Goal: Transaction & Acquisition: Subscribe to service/newsletter

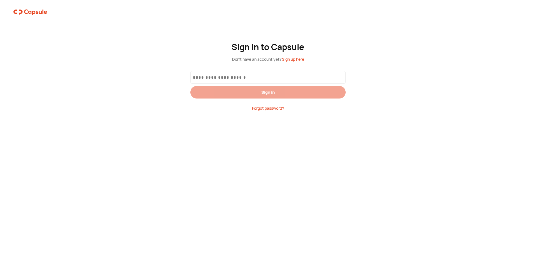
click at [296, 58] on span "Sign up here" at bounding box center [293, 59] width 22 height 5
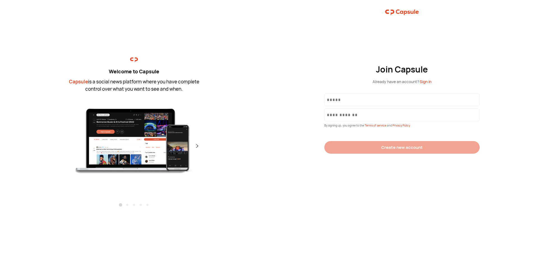
click at [359, 99] on input "text" at bounding box center [402, 100] width 150 height 6
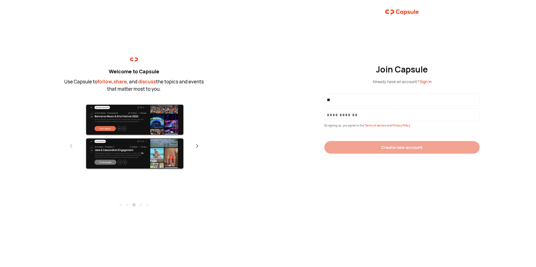
type input "*"
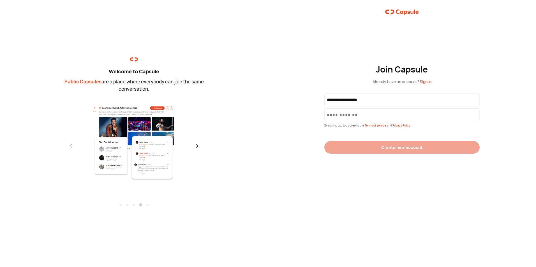
type input "**********"
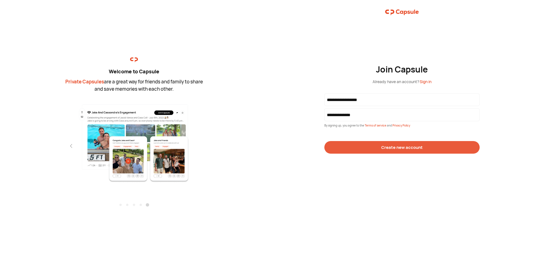
type input "**********"
click at [398, 144] on button "Create new account" at bounding box center [401, 147] width 155 height 13
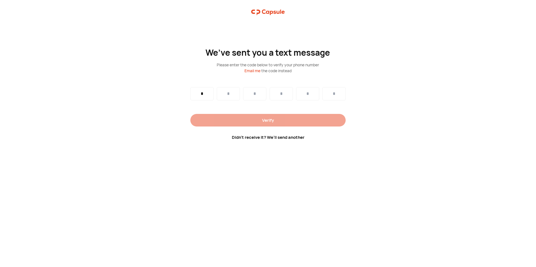
type input "*"
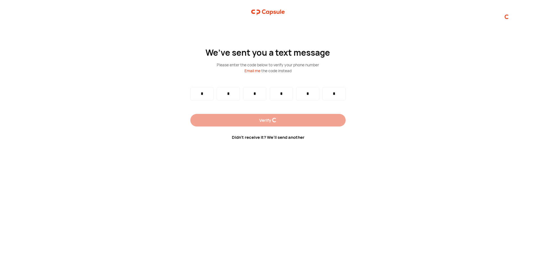
type input "*"
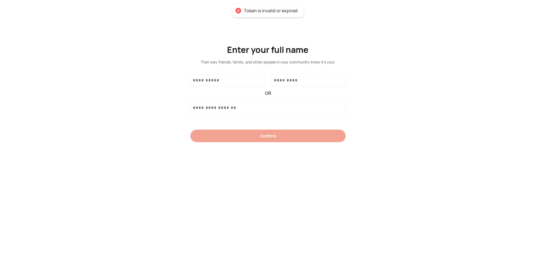
click at [218, 82] on input "text" at bounding box center [227, 80] width 69 height 6
type input "********"
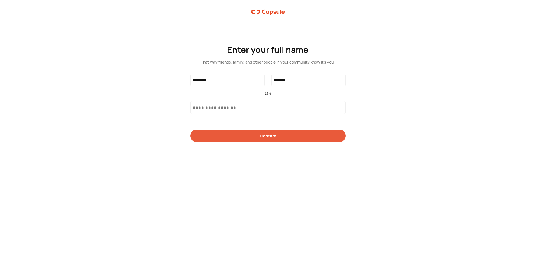
type input "*******"
click at [266, 136] on div "Confirm" at bounding box center [268, 136] width 16 height 6
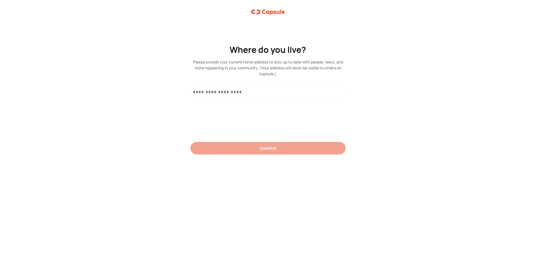
click at [235, 91] on input "text" at bounding box center [268, 92] width 150 height 6
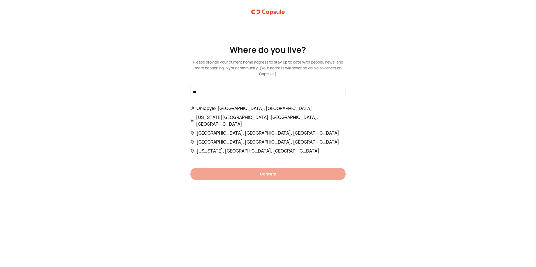
type input "*"
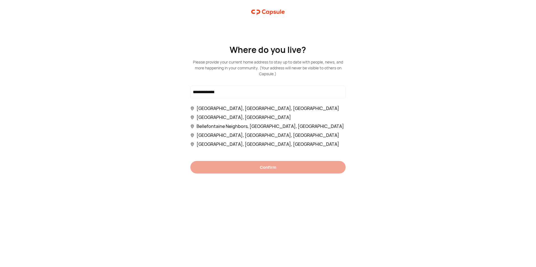
click at [232, 109] on span "[GEOGRAPHIC_DATA], [GEOGRAPHIC_DATA], [GEOGRAPHIC_DATA]" at bounding box center [267, 108] width 143 height 7
type input "**********"
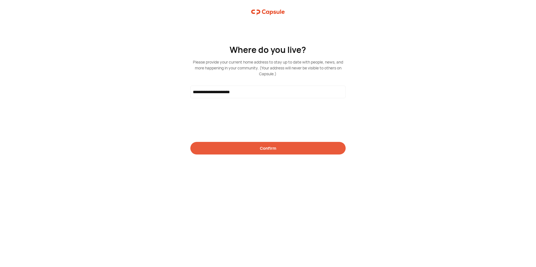
click at [266, 148] on div "Confirm" at bounding box center [268, 148] width 16 height 6
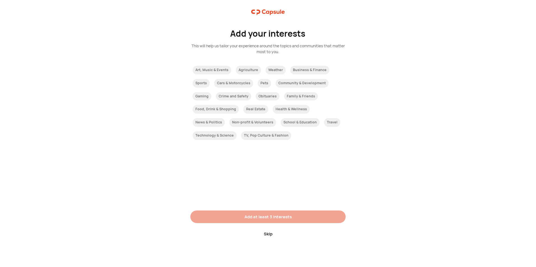
click at [268, 233] on div "Skip" at bounding box center [268, 234] width 9 height 6
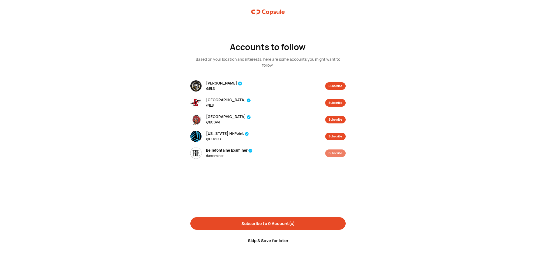
click at [338, 153] on button "Subscribe" at bounding box center [335, 154] width 20 height 8
click at [270, 224] on div "Subscribe to 1 Account(s)" at bounding box center [268, 224] width 53 height 6
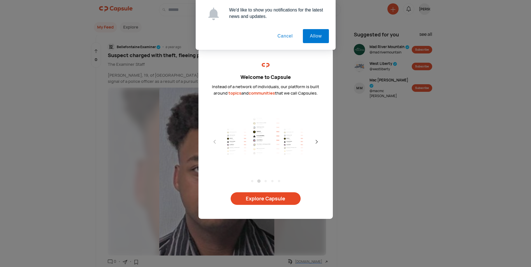
click at [288, 35] on button "Cancel" at bounding box center [285, 36] width 29 height 14
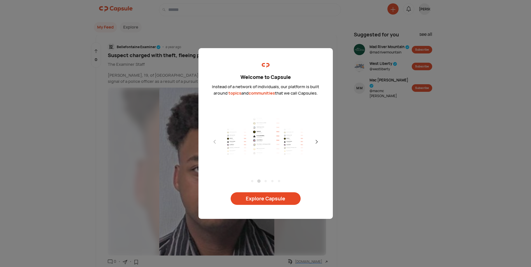
click at [329, 42] on div "Welcome to Capsule Instead of a network of individuals, our platform is built a…" at bounding box center [265, 133] width 531 height 267
click at [415, 146] on div "Welcome to Capsule Instead of a network of individuals, our platform is built a…" at bounding box center [265, 133] width 531 height 267
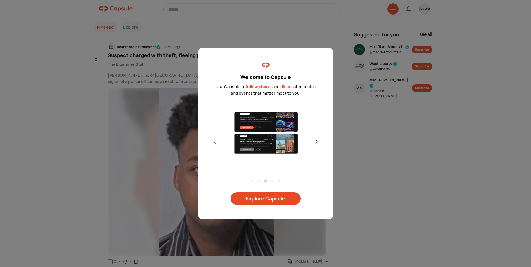
click at [317, 139] on div at bounding box center [317, 142] width 10 height 10
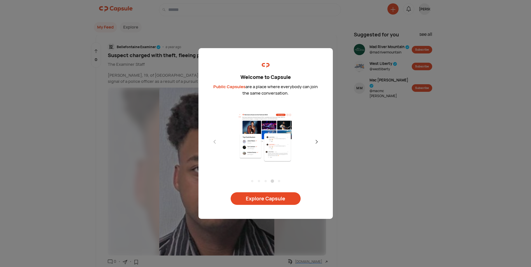
click at [317, 139] on div at bounding box center [266, 137] width 112 height 84
click at [317, 139] on div at bounding box center [317, 142] width 10 height 10
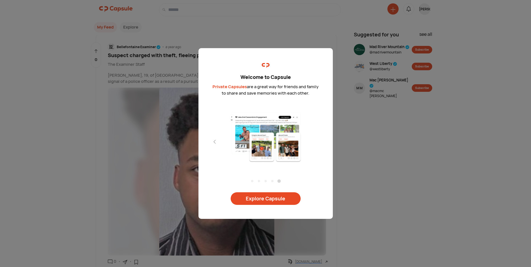
click at [317, 139] on div at bounding box center [266, 137] width 112 height 84
click at [317, 139] on div at bounding box center [317, 142] width 10 height 10
click at [271, 198] on div "Explore Capsule" at bounding box center [266, 199] width 40 height 6
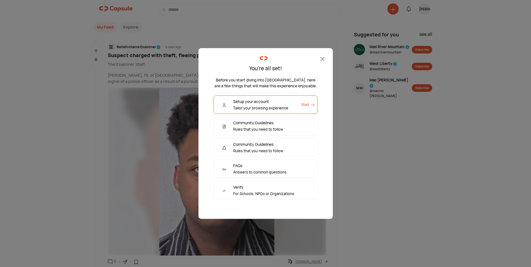
click at [321, 59] on icon at bounding box center [323, 59] width 4 height 4
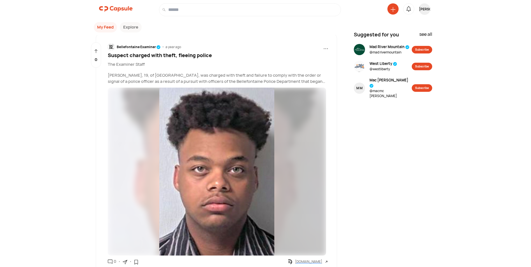
click at [127, 47] on div "Bellefontaine Examiner" at bounding box center [139, 47] width 44 height 5
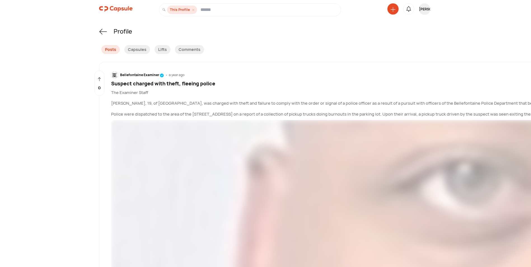
click at [240, 9] on input at bounding box center [270, 9] width 138 height 7
type input "**********"
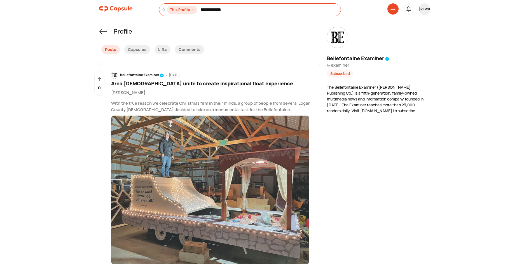
click at [101, 31] on icon at bounding box center [103, 32] width 8 height 8
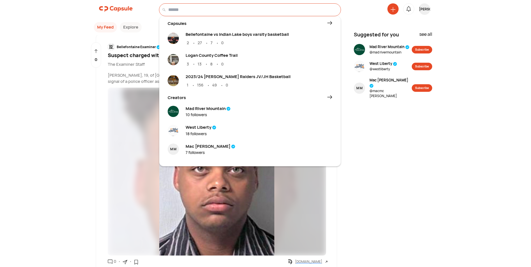
click at [189, 10] on input at bounding box center [253, 9] width 170 height 7
click at [202, 146] on div "Mac [PERSON_NAME]" at bounding box center [211, 146] width 50 height 6
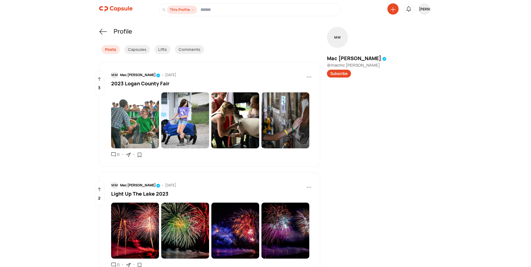
click at [102, 32] on icon at bounding box center [103, 32] width 8 height 8
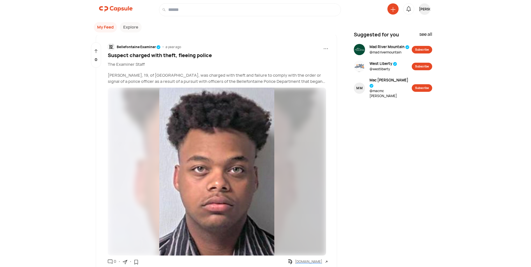
click at [194, 10] on input at bounding box center [253, 9] width 170 height 7
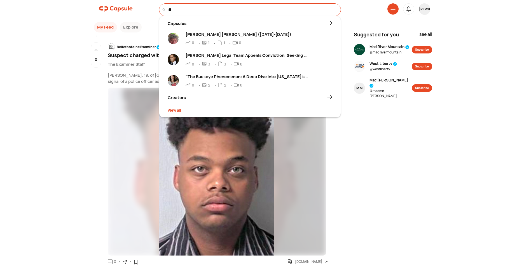
type input "*"
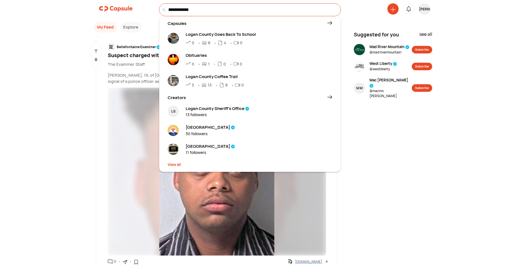
type input "**********"
click at [231, 107] on div "Logan County Sheriff’s Office" at bounding box center [218, 109] width 64 height 6
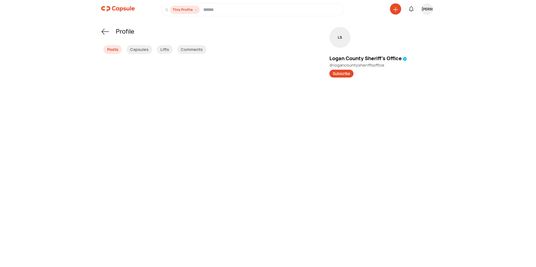
click at [111, 49] on div "Posts" at bounding box center [112, 49] width 18 height 9
click at [195, 49] on div "Comments" at bounding box center [191, 49] width 29 height 9
click at [111, 50] on div "Posts" at bounding box center [112, 49] width 18 height 9
click at [104, 30] on icon at bounding box center [105, 32] width 8 height 8
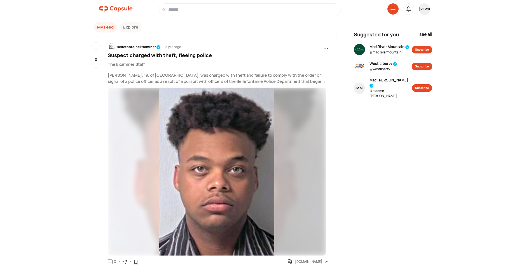
click at [326, 49] on span "..." at bounding box center [326, 47] width 5 height 8
click at [424, 33] on div "see all" at bounding box center [426, 36] width 13 height 10
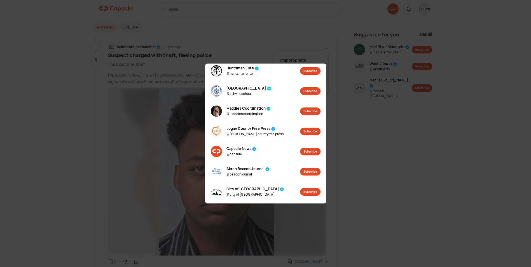
scroll to position [280, 0]
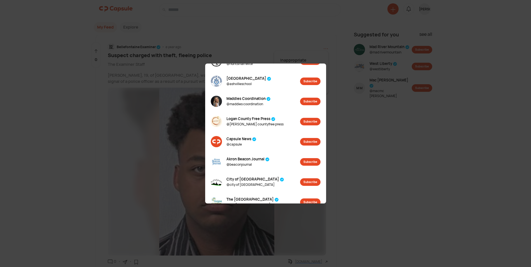
click at [236, 119] on span "Logan County Free Press" at bounding box center [255, 119] width 57 height 6
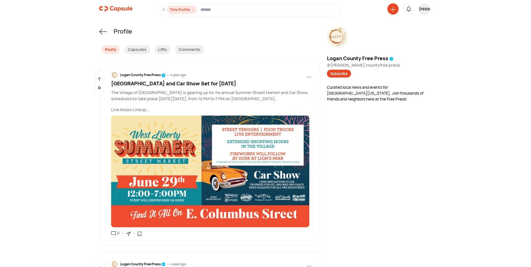
click at [102, 31] on icon at bounding box center [103, 32] width 8 height 8
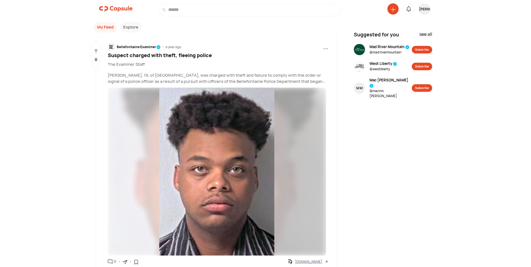
click at [424, 35] on div "see all" at bounding box center [426, 36] width 13 height 10
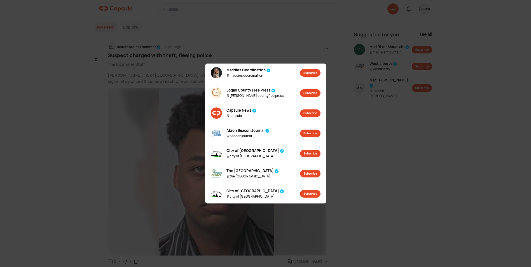
scroll to position [336, 0]
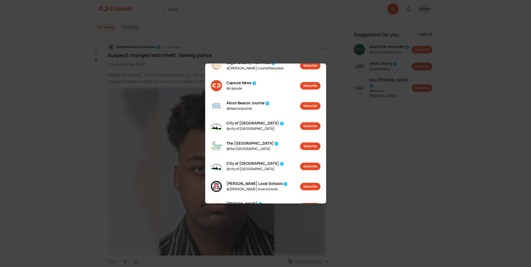
click at [231, 122] on span "City of [GEOGRAPHIC_DATA]" at bounding box center [256, 124] width 58 height 6
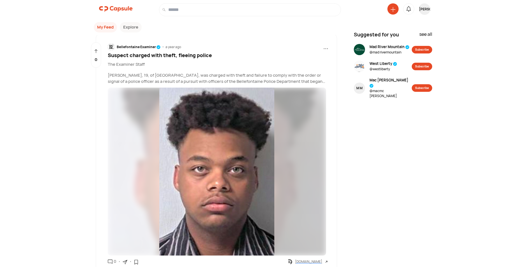
click at [428, 31] on div "see all" at bounding box center [426, 36] width 13 height 10
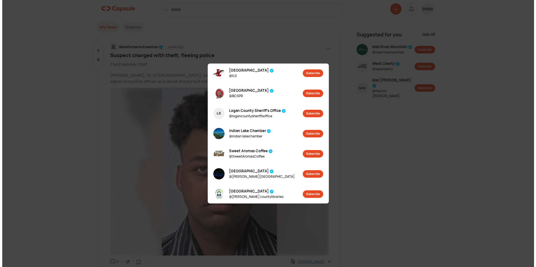
scroll to position [700, 0]
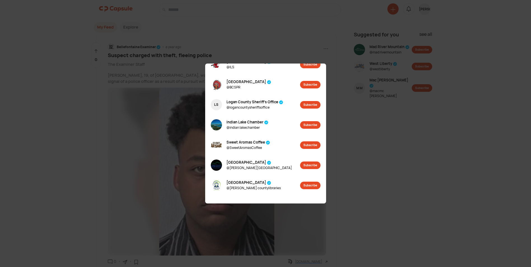
click at [242, 101] on span "Logan County Sheriff’s Office" at bounding box center [255, 102] width 57 height 6
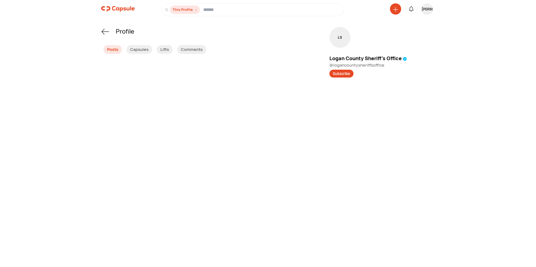
click at [114, 9] on img at bounding box center [118, 8] width 34 height 11
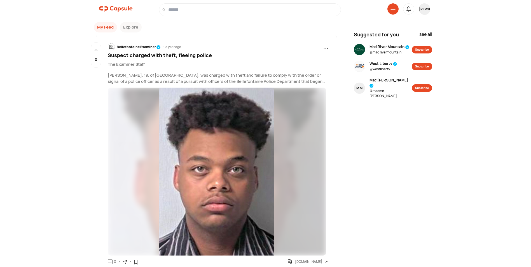
click at [136, 24] on button "Explore" at bounding box center [131, 27] width 22 height 10
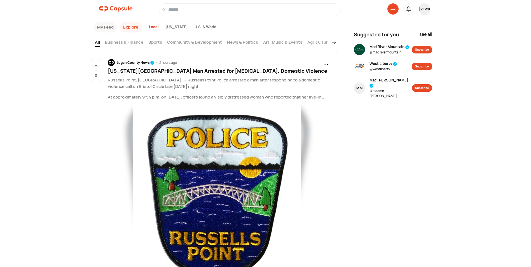
click at [327, 62] on span "..." at bounding box center [326, 62] width 5 height 8
click at [132, 62] on div "Logan County News" at bounding box center [136, 62] width 38 height 5
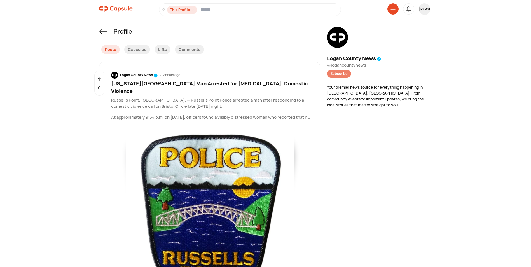
click at [342, 73] on button "Subscribe" at bounding box center [339, 74] width 24 height 8
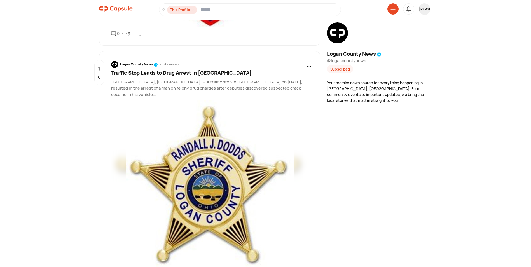
scroll to position [504, 0]
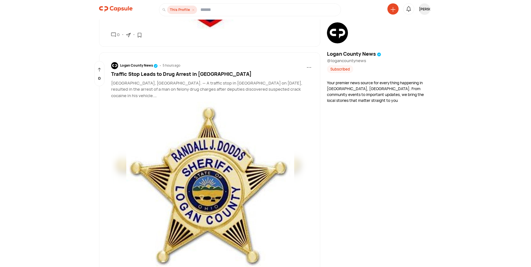
click at [189, 71] on span "Traffic Stop Leads to Drug Arrest in Logan County" at bounding box center [181, 74] width 141 height 7
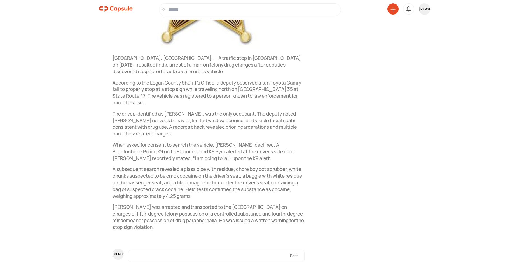
scroll to position [207, 0]
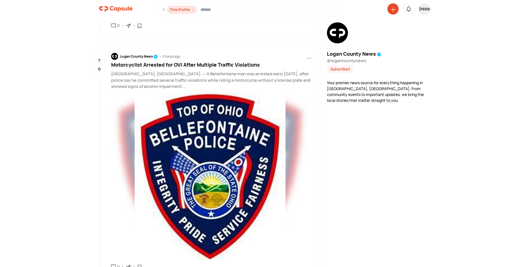
scroll to position [252, 0]
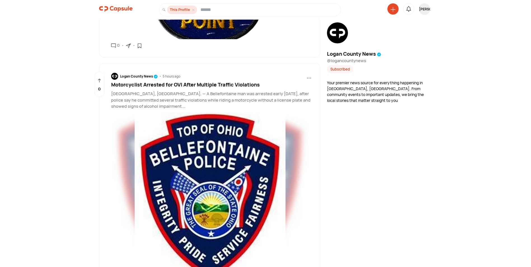
click at [159, 81] on span "Motorcyclist Arrested for OVI After Multiple Traffic Violations" at bounding box center [185, 84] width 149 height 7
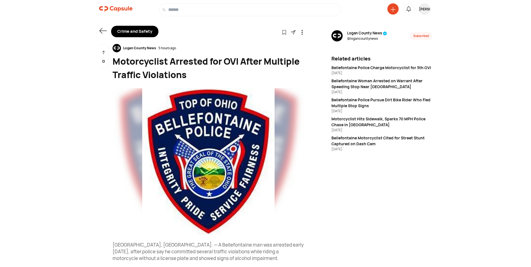
click at [115, 9] on img at bounding box center [116, 8] width 34 height 11
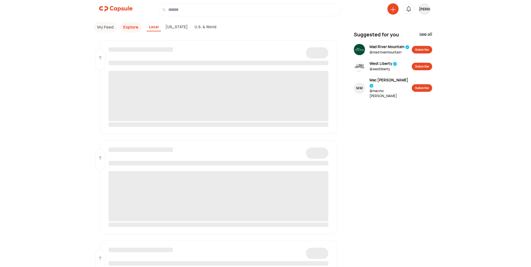
click at [156, 29] on div "Local" at bounding box center [154, 27] width 14 height 8
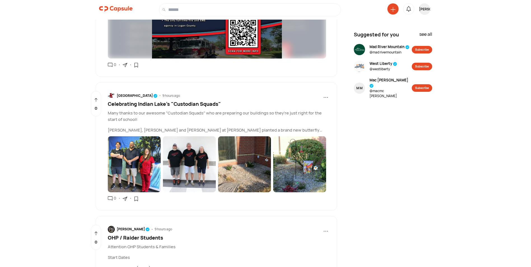
scroll to position [1381, 0]
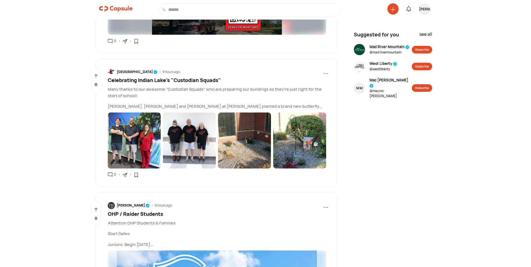
click at [126, 137] on img at bounding box center [134, 141] width 53 height 56
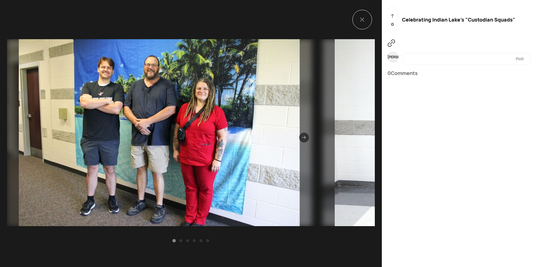
click at [302, 138] on icon at bounding box center [304, 137] width 4 height 3
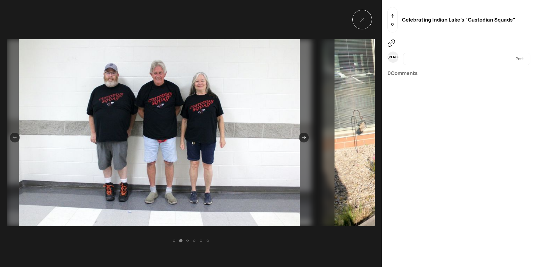
click at [302, 138] on icon at bounding box center [304, 137] width 4 height 3
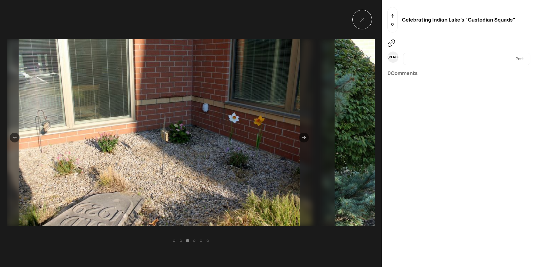
click at [302, 138] on icon at bounding box center [304, 137] width 4 height 3
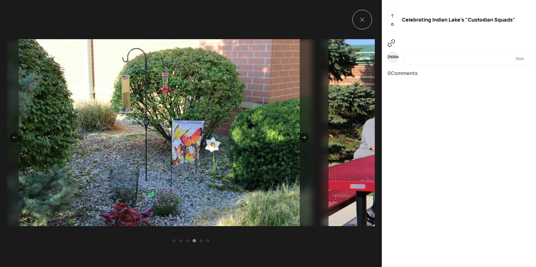
click at [302, 138] on icon at bounding box center [304, 137] width 4 height 3
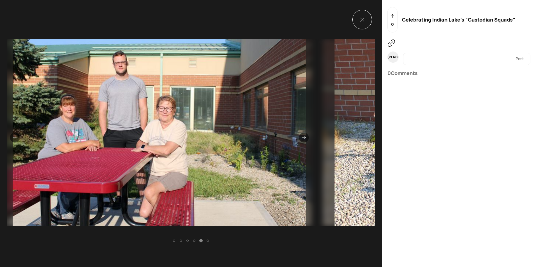
click at [302, 138] on icon at bounding box center [304, 137] width 4 height 3
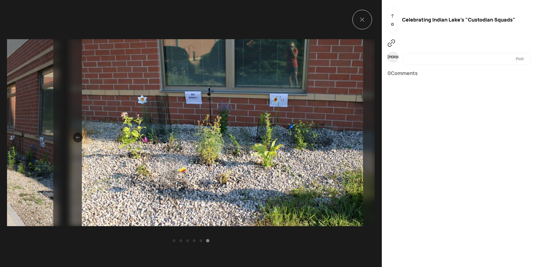
click at [300, 138] on img at bounding box center [222, 132] width 305 height 187
click at [305, 143] on img at bounding box center [222, 132] width 305 height 187
click at [360, 19] on icon at bounding box center [362, 20] width 4 height 4
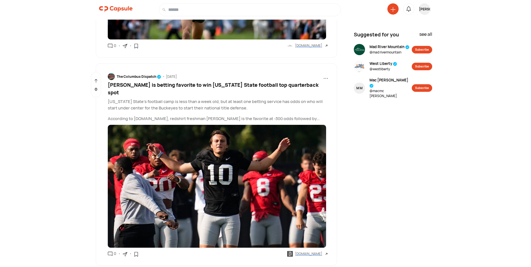
scroll to position [12707, 0]
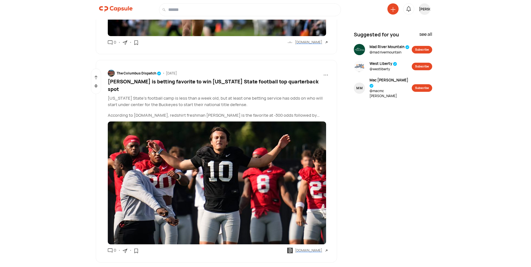
click at [200, 78] on span "Julian Sayin is betting favorite to win Ohio State football top quarterback spot" at bounding box center [213, 85] width 211 height 14
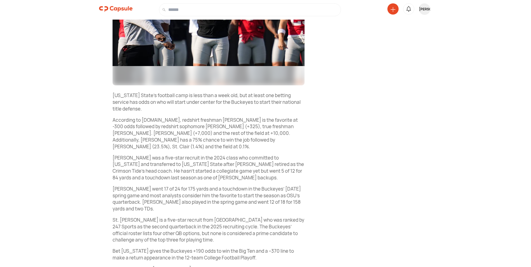
scroll to position [168, 0]
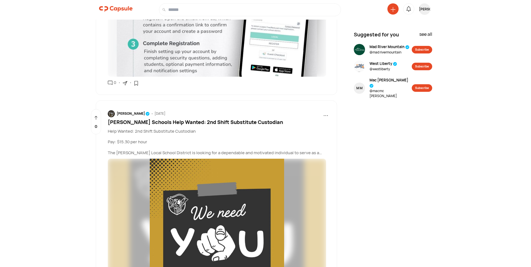
scroll to position [17100, 0]
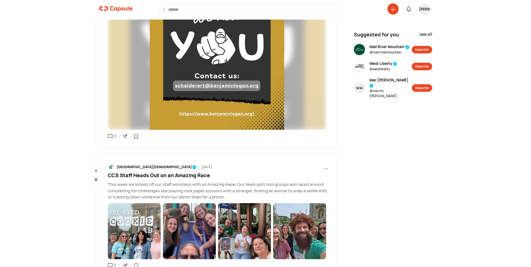
click at [154, 172] on span "CCS Staff Heads Out on an Amazing Race" at bounding box center [159, 175] width 102 height 7
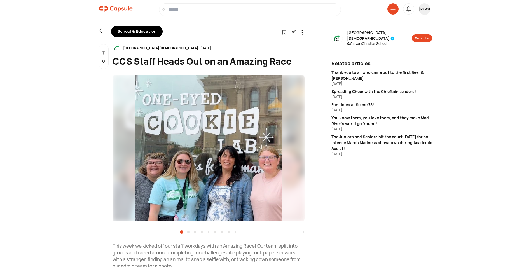
click at [303, 231] on icon at bounding box center [303, 232] width 4 height 4
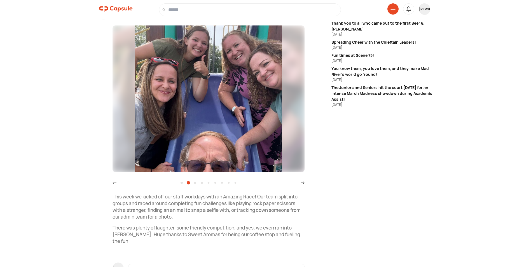
scroll to position [56, 0]
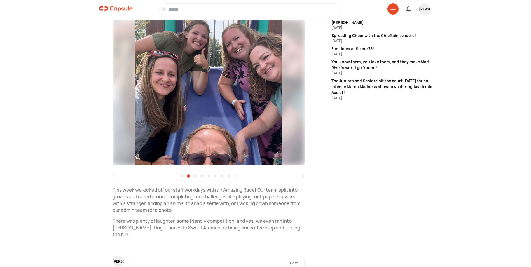
click at [211, 140] on img at bounding box center [209, 92] width 192 height 147
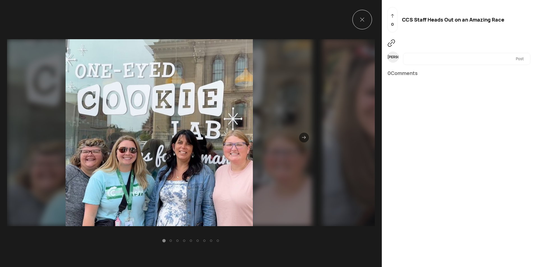
click at [302, 138] on icon at bounding box center [304, 138] width 4 height 4
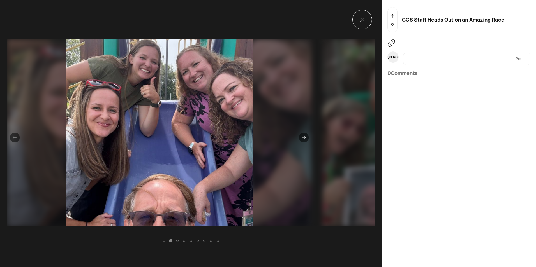
click at [302, 138] on icon at bounding box center [304, 138] width 4 height 4
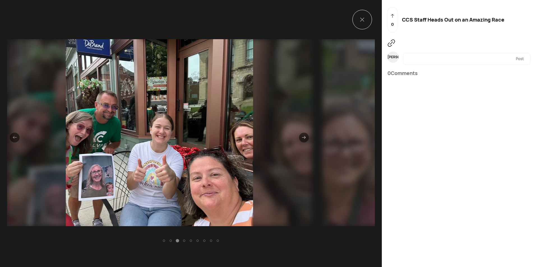
click at [302, 138] on icon at bounding box center [304, 138] width 4 height 4
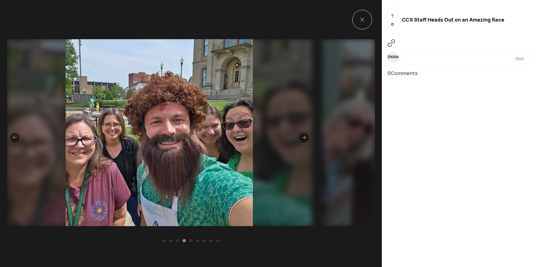
click at [302, 138] on icon at bounding box center [304, 138] width 4 height 4
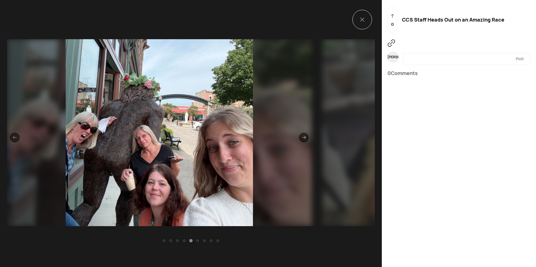
click at [302, 138] on icon at bounding box center [304, 138] width 4 height 4
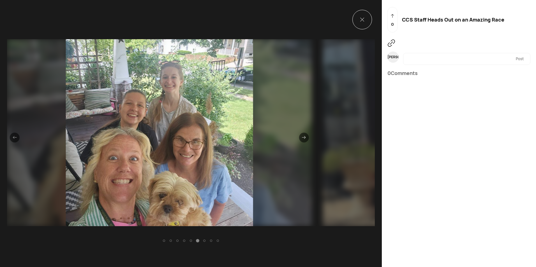
click at [302, 138] on icon at bounding box center [304, 138] width 4 height 4
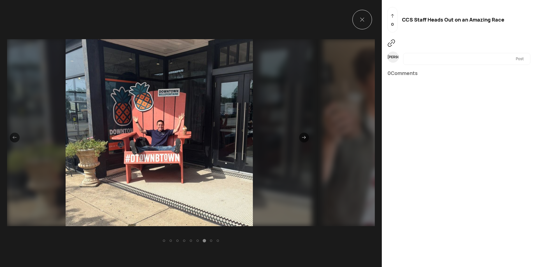
click at [302, 138] on icon at bounding box center [304, 138] width 4 height 4
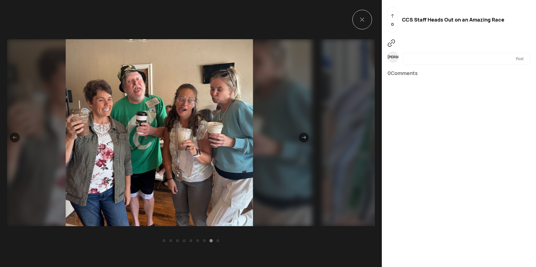
click at [302, 138] on icon at bounding box center [304, 138] width 4 height 4
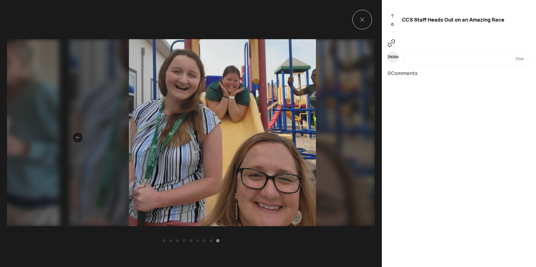
click at [302, 138] on img at bounding box center [222, 132] width 305 height 187
click at [360, 21] on icon at bounding box center [362, 20] width 4 height 4
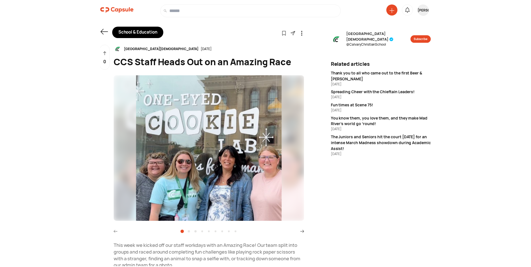
scroll to position [56, 0]
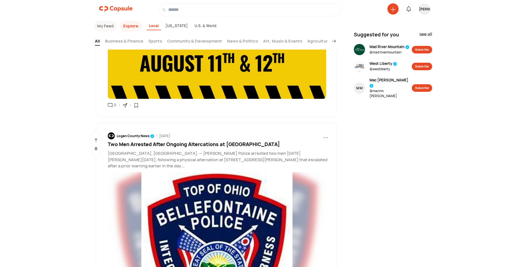
scroll to position [21057, 0]
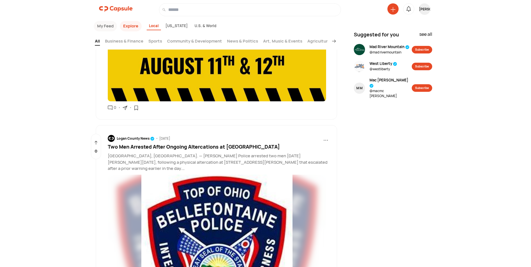
click at [168, 143] on span "Two Men Arrested After Ongoing Altercations at West Brown Avenue Residence" at bounding box center [194, 146] width 172 height 7
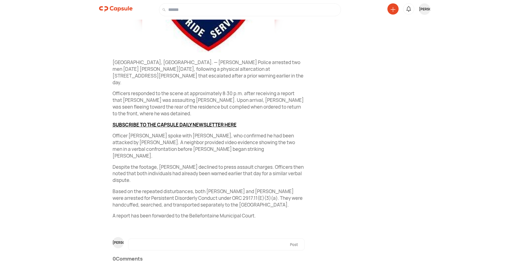
scroll to position [185, 0]
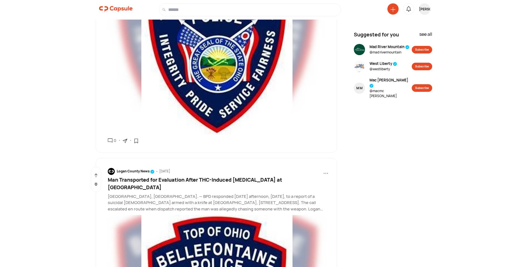
scroll to position [21274, 0]
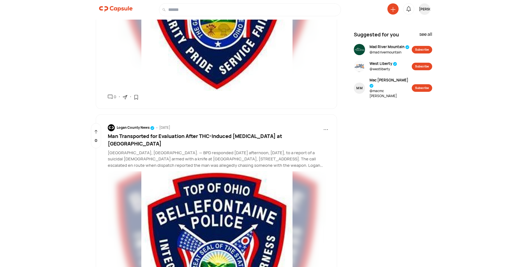
click at [141, 133] on span "Man Transported for Evaluation After THC-Induced Paranoia at Camp Myeerah" at bounding box center [195, 140] width 175 height 14
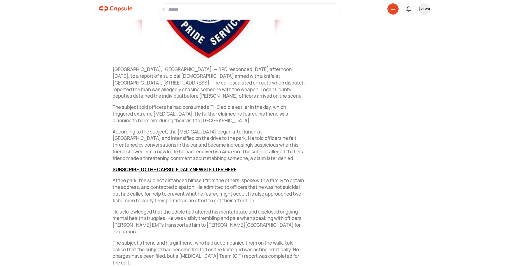
scroll to position [196, 0]
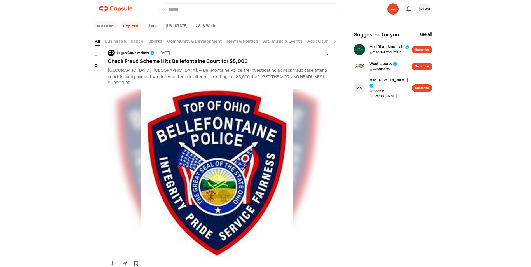
scroll to position [22927, 0]
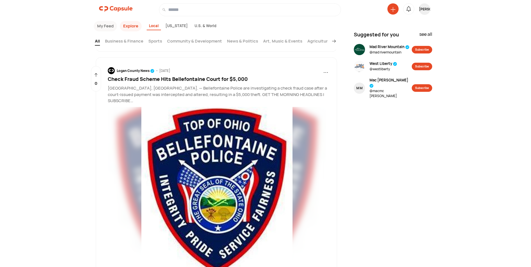
click at [162, 76] on span "Check Fraud Scheme Hits Bellefontaine Court for $5,000" at bounding box center [178, 79] width 140 height 7
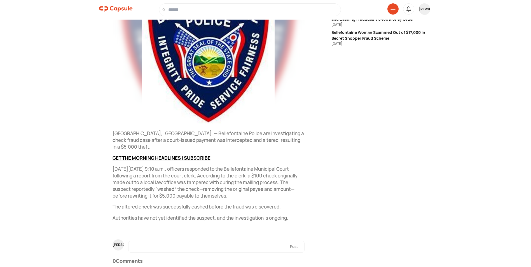
scroll to position [116, 0]
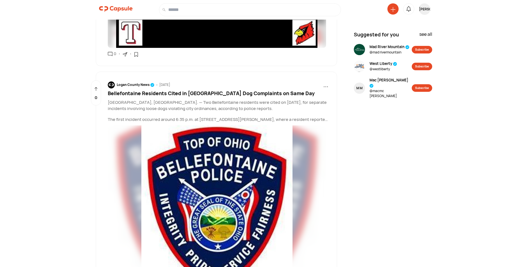
scroll to position [26478, 0]
